Goal: Communication & Community: Answer question/provide support

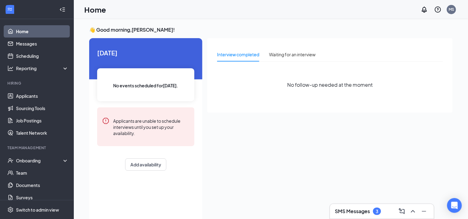
click at [355, 213] on h3 "SMS Messages" at bounding box center [352, 211] width 35 height 7
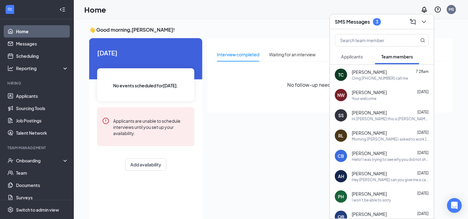
click at [376, 97] on div "Your welcome" at bounding box center [364, 98] width 25 height 5
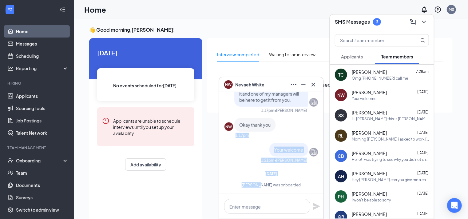
drag, startPoint x: 303, startPoint y: 128, endPoint x: 263, endPoint y: 200, distance: 82.0
click at [262, 194] on div "NW [PERSON_NAME] Team member Crew [DEMOGRAPHIC_DATA] and above • [GEOGRAPHIC_DA…" at bounding box center [271, 155] width 104 height 127
drag, startPoint x: 263, startPoint y: 200, endPoint x: 252, endPoint y: 207, distance: 13.4
click at [252, 207] on textarea at bounding box center [267, 206] width 86 height 15
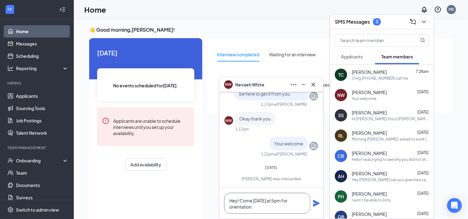
type textarea "Hey! Come [DATE] at 5pm for orientation."
click at [316, 204] on icon "Plane" at bounding box center [316, 203] width 7 height 7
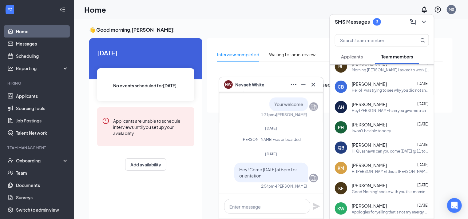
scroll to position [92, 0]
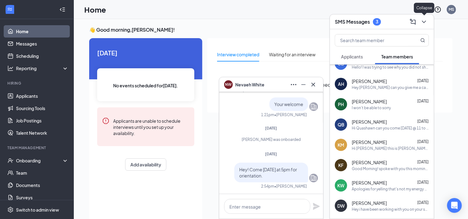
click at [424, 21] on icon "ChevronDown" at bounding box center [424, 21] width 7 height 7
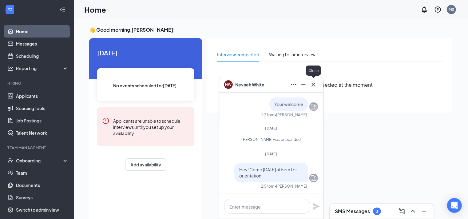
click at [313, 85] on icon "Cross" at bounding box center [314, 84] width 4 height 4
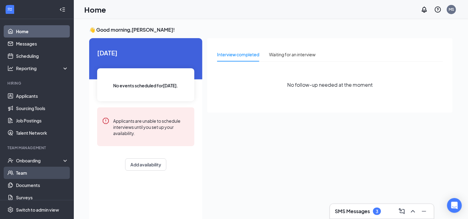
click at [22, 172] on link "Team" at bounding box center [42, 173] width 53 height 12
